Goal: Task Accomplishment & Management: Manage account settings

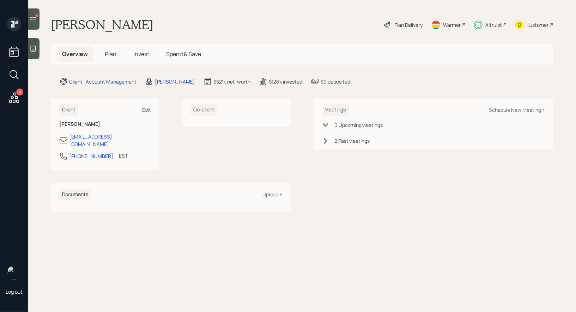
click at [37, 20] on div at bounding box center [33, 18] width 11 height 21
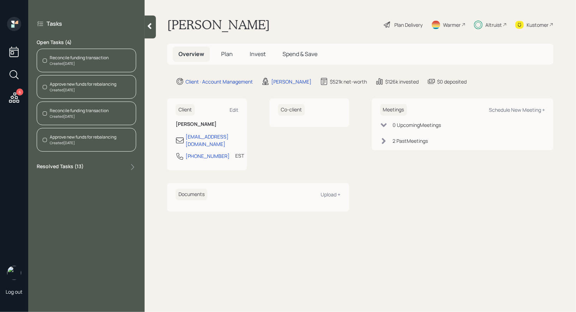
click at [77, 60] on div "Reconcile funding transaction" at bounding box center [79, 58] width 59 height 6
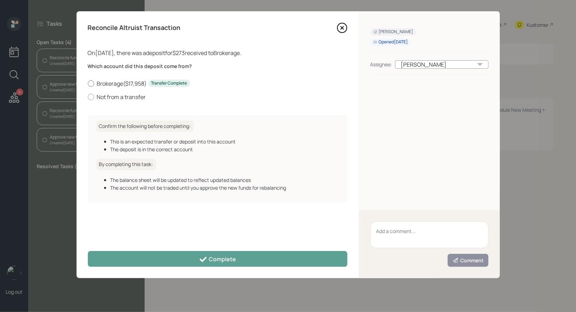
click at [91, 83] on div at bounding box center [91, 83] width 6 height 6
click at [88, 83] on input "Brokerage ( $17,958 ) Transfer Complete" at bounding box center [88, 83] width 0 height 0
radio input "true"
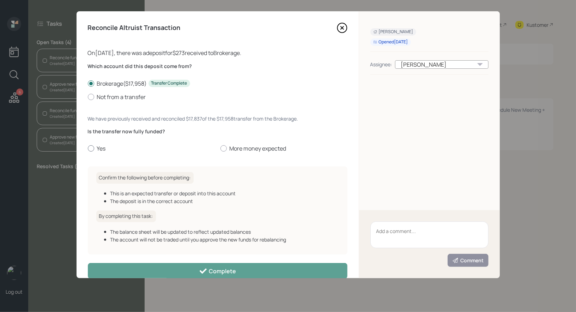
click at [89, 148] on div at bounding box center [91, 148] width 6 height 6
click at [88, 149] on input "Yes" at bounding box center [88, 149] width 0 height 0
radio input "true"
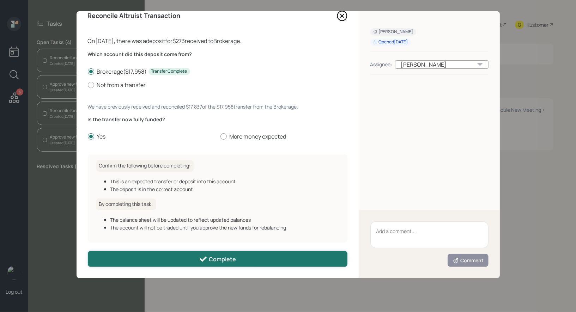
click at [142, 264] on button "Complete" at bounding box center [218, 259] width 260 height 16
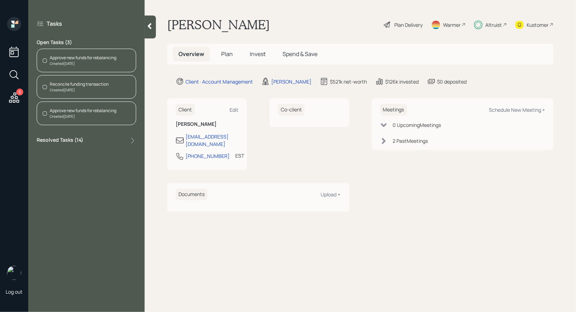
click at [55, 91] on div "Created Today" at bounding box center [79, 90] width 59 height 5
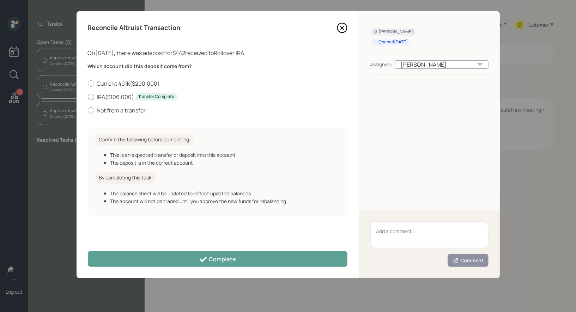
click at [91, 97] on div at bounding box center [91, 97] width 6 height 6
click at [88, 97] on input "IRA ( $106,000 ) Transfer Complete" at bounding box center [88, 97] width 0 height 0
radio input "true"
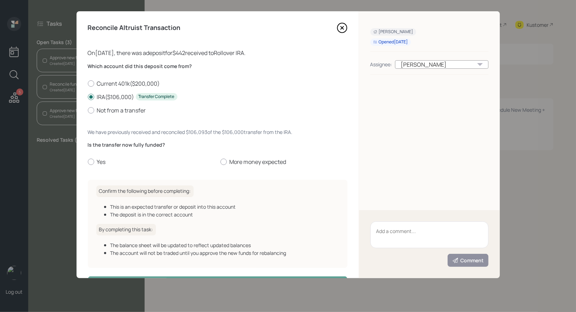
scroll to position [20, 0]
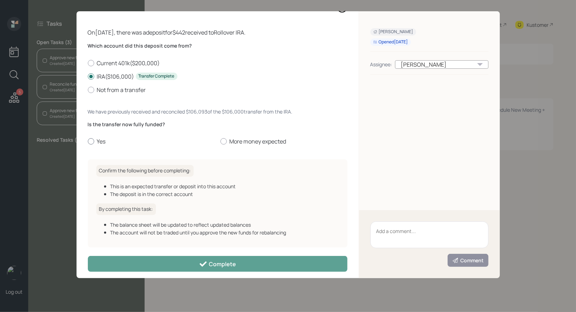
click at [92, 142] on div at bounding box center [91, 141] width 6 height 6
click at [88, 142] on input "Yes" at bounding box center [88, 142] width 0 height 0
radio input "true"
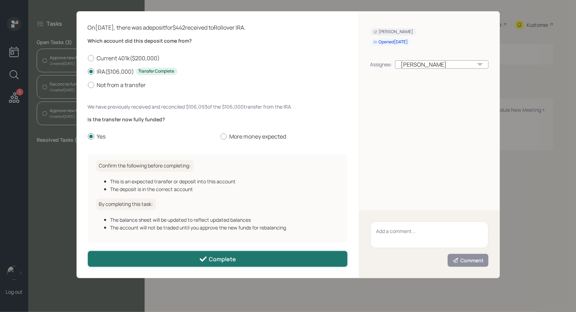
click at [137, 260] on button "Complete" at bounding box center [218, 259] width 260 height 16
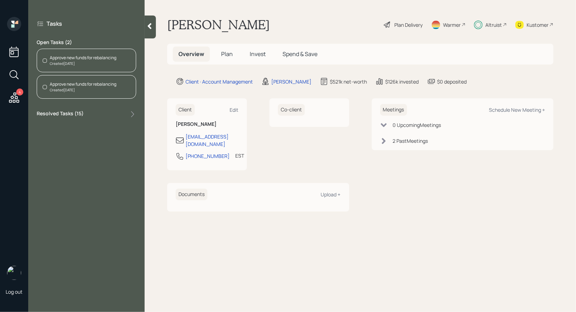
click at [45, 60] on div at bounding box center [45, 61] width 4 height 4
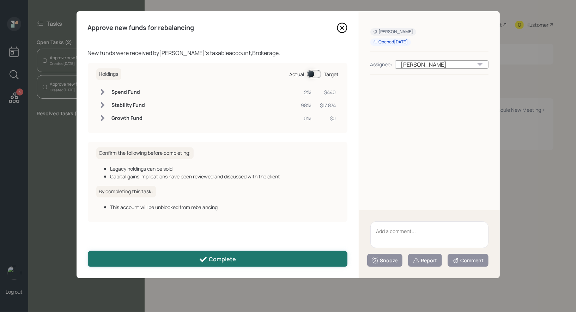
click at [234, 261] on div "Complete" at bounding box center [217, 260] width 37 height 8
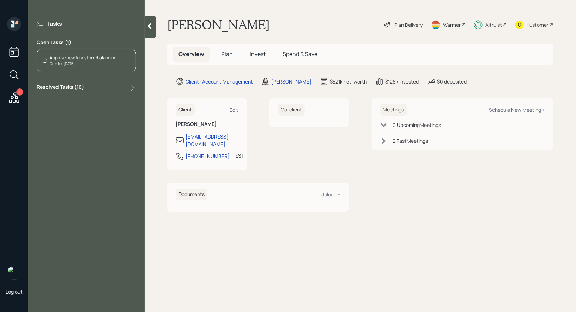
click at [88, 53] on div "Approve new funds for rebalancing Created Today" at bounding box center [87, 61] width 100 height 24
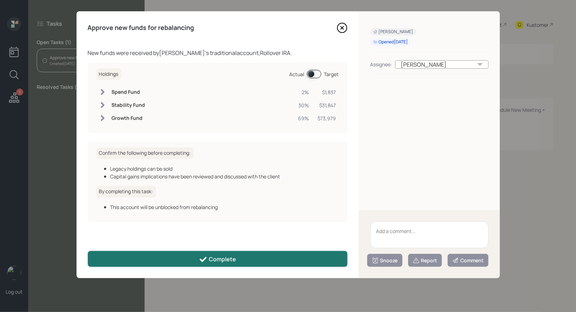
click at [228, 254] on button "Complete" at bounding box center [218, 259] width 260 height 16
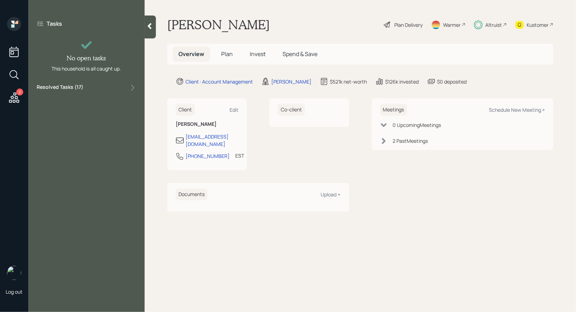
click at [229, 53] on span "Plan" at bounding box center [227, 54] width 12 height 8
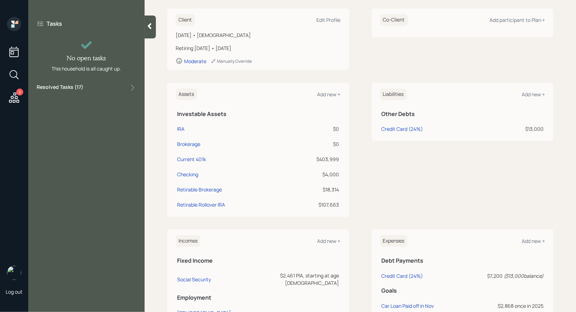
scroll to position [100, 0]
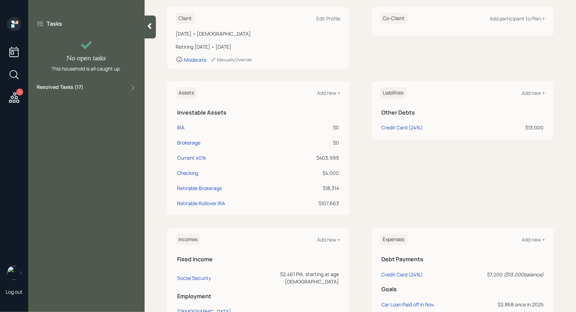
click at [182, 126] on div "IRA" at bounding box center [180, 127] width 7 height 7
select select "ira"
select select "balanced"
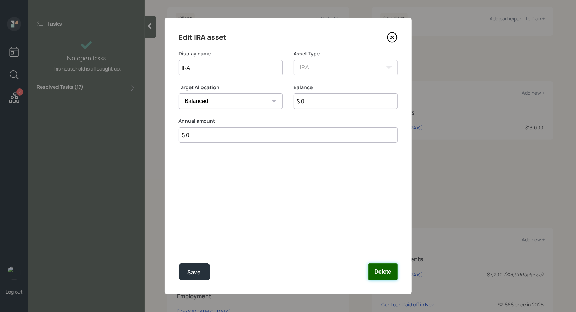
click at [391, 277] on button "Delete" at bounding box center [382, 272] width 29 height 17
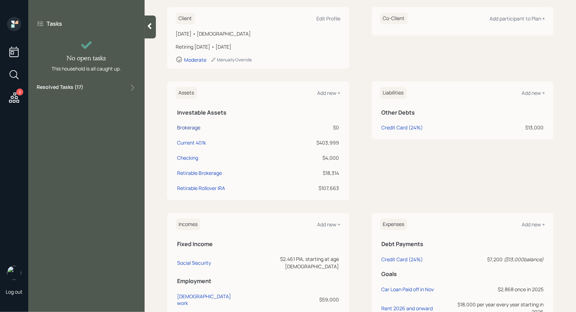
click at [187, 125] on div "Brokerage" at bounding box center [188, 127] width 23 height 7
select select "taxable"
select select "balanced"
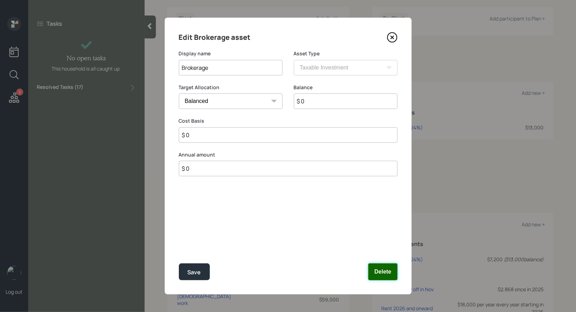
click at [383, 272] on button "Delete" at bounding box center [382, 272] width 29 height 17
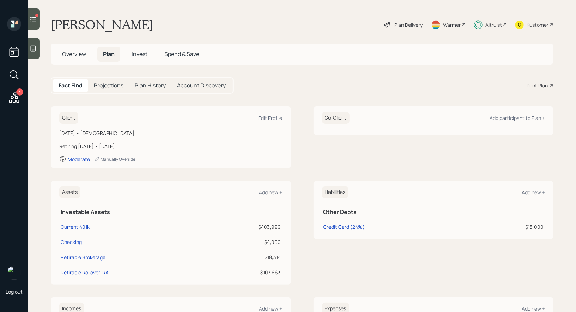
click at [35, 22] on icon at bounding box center [33, 19] width 7 height 7
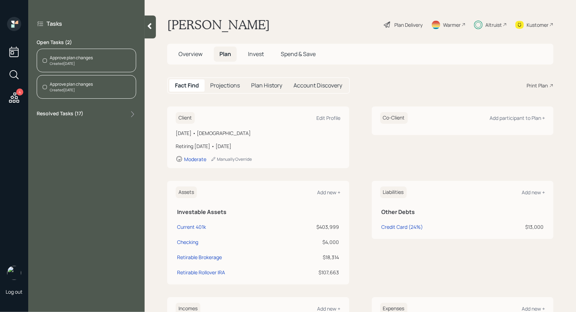
click at [80, 59] on div "Approve plan changes" at bounding box center [71, 58] width 43 height 6
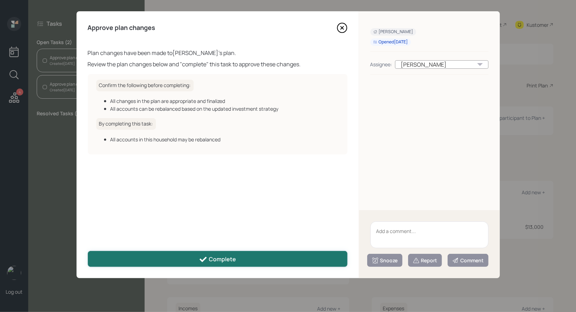
click at [186, 261] on button "Complete" at bounding box center [218, 259] width 260 height 16
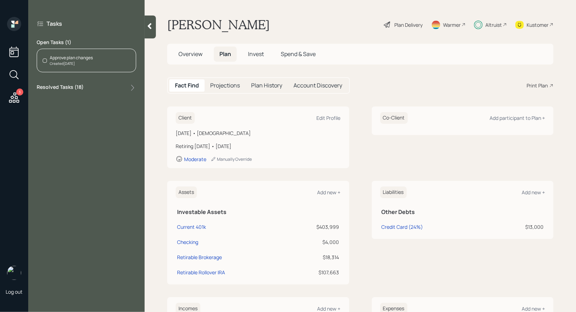
click at [93, 61] on div "Approve plan changes Created [DATE]" at bounding box center [87, 61] width 100 height 24
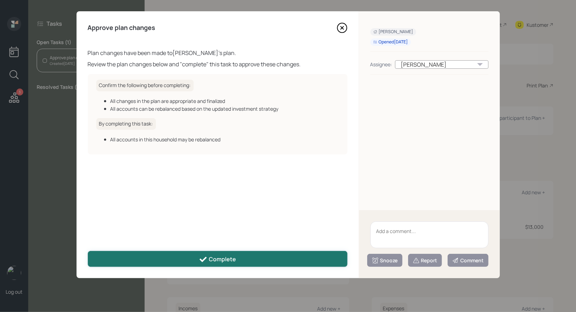
click at [197, 258] on button "Complete" at bounding box center [218, 259] width 260 height 16
